Goal: Check status: Check status

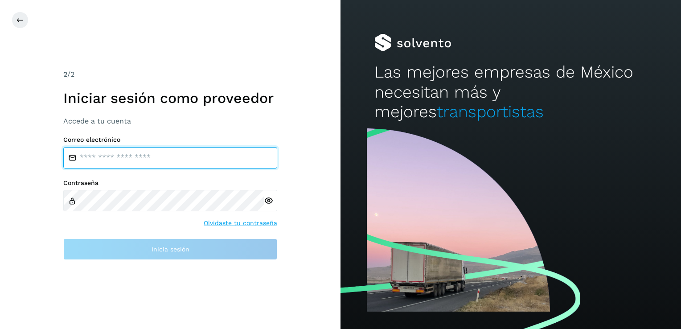
type input "**********"
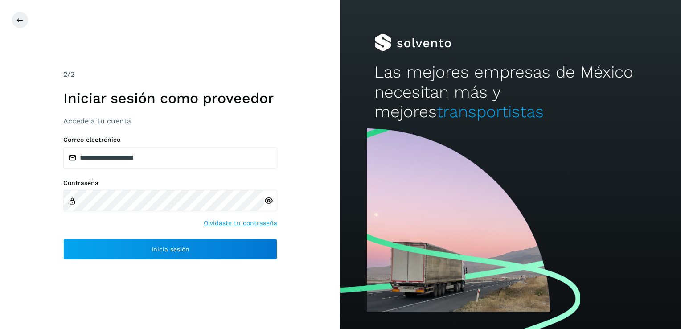
click at [252, 263] on div "**********" at bounding box center [170, 164] width 341 height 329
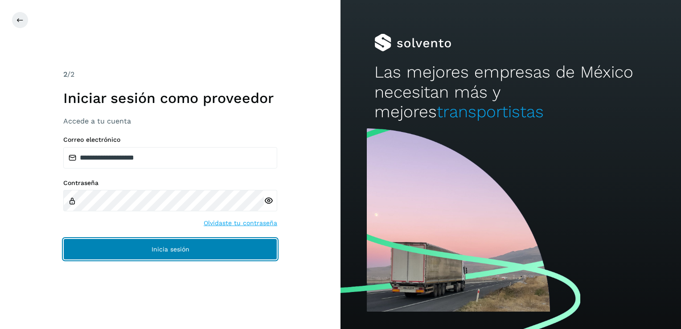
click at [167, 245] on button "Inicia sesión" at bounding box center [170, 249] width 214 height 21
click at [168, 250] on span "Inicia sesión" at bounding box center [171, 249] width 38 height 6
click at [184, 252] on span "Inicia sesión" at bounding box center [171, 249] width 38 height 6
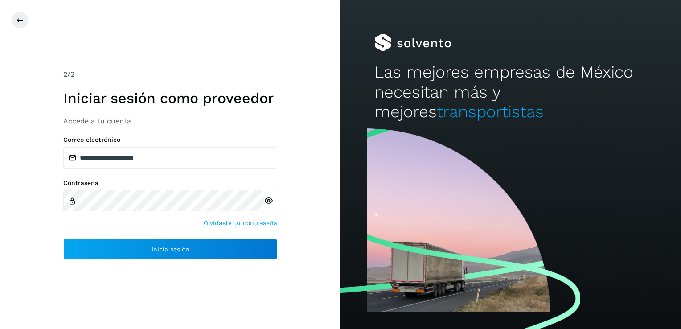
click at [269, 199] on icon at bounding box center [268, 200] width 9 height 9
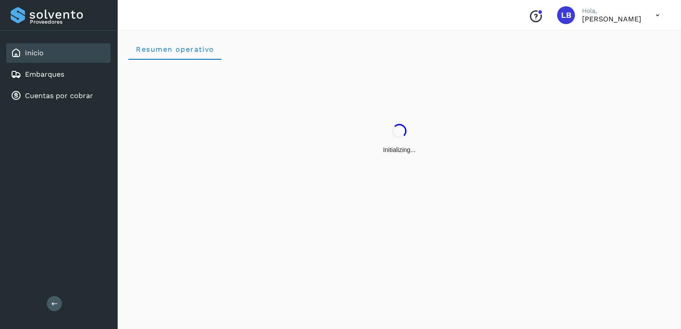
click at [225, 202] on div "Initializing..." at bounding box center [399, 139] width 542 height 159
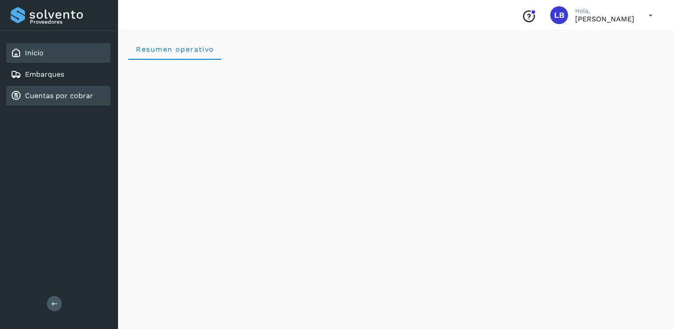
click at [48, 98] on link "Cuentas por cobrar" at bounding box center [59, 95] width 68 height 8
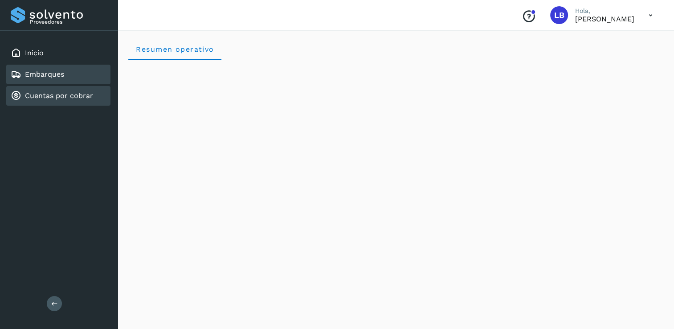
click at [41, 72] on link "Embarques" at bounding box center [44, 74] width 39 height 8
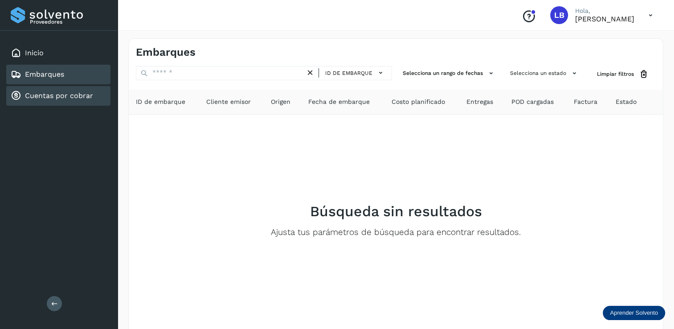
click at [67, 92] on link "Cuentas por cobrar" at bounding box center [59, 95] width 68 height 8
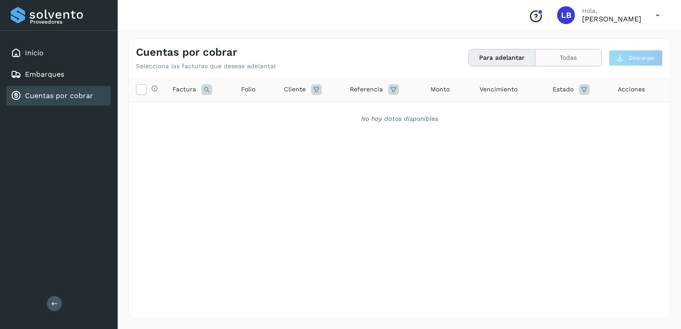
click at [576, 54] on button "Todas" at bounding box center [568, 57] width 66 height 16
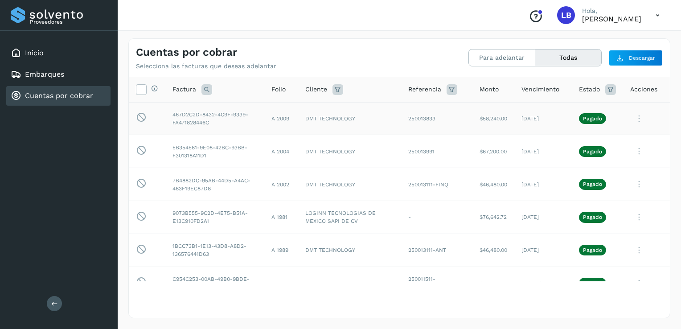
click at [191, 125] on td "467D2C2D-8432-4C9F-9339-FA471828446C" at bounding box center [214, 118] width 99 height 33
click at [190, 119] on td "467D2C2D-8432-4C9F-9339-FA471828446C" at bounding box center [214, 118] width 99 height 33
click at [218, 113] on td "467D2C2D-8432-4C9F-9339-FA471828446C" at bounding box center [214, 118] width 99 height 33
click at [632, 119] on icon at bounding box center [639, 119] width 18 height 18
click at [585, 141] on button "Ver Detalle" at bounding box center [609, 140] width 106 height 17
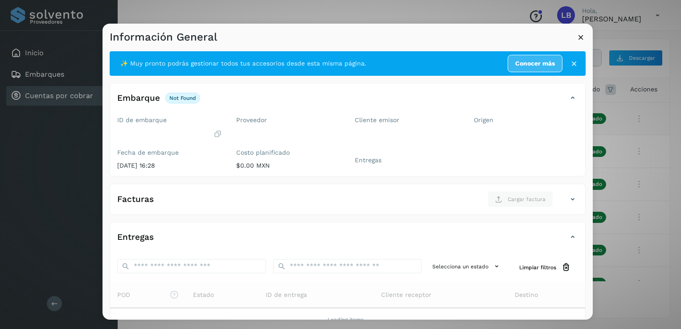
click at [582, 33] on icon at bounding box center [580, 37] width 9 height 9
